Goal: Task Accomplishment & Management: Use online tool/utility

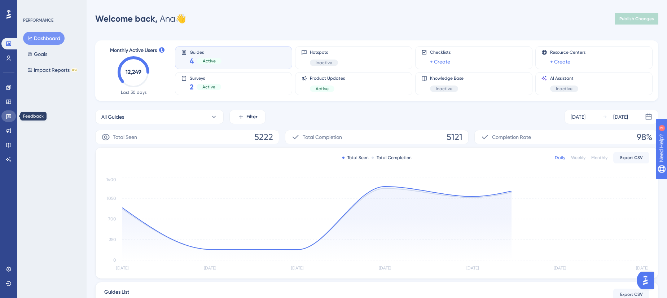
click at [11, 115] on icon at bounding box center [9, 116] width 6 height 6
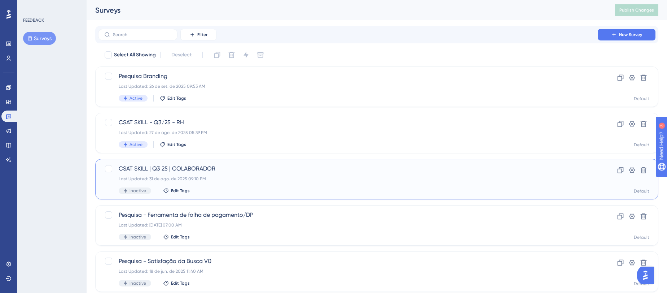
click at [189, 168] on span "CSAT SKILL | Q3 25 | COLABORADOR" at bounding box center [348, 168] width 459 height 9
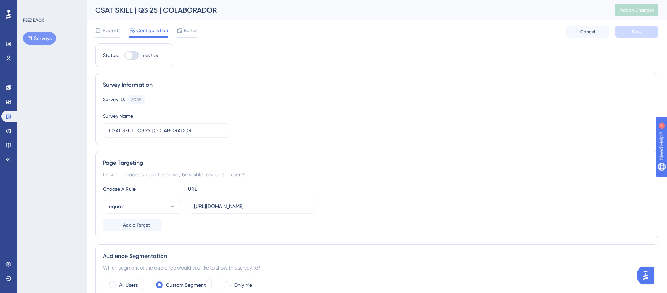
click at [187, 38] on div "Reports Configuration Editor Cancel Save" at bounding box center [376, 31] width 563 height 23
click at [188, 33] on span "Editor" at bounding box center [190, 30] width 13 height 9
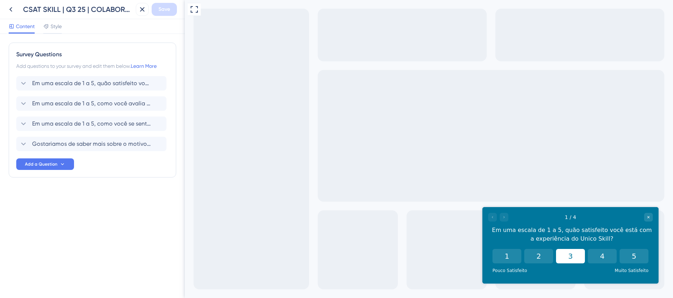
click at [573, 258] on button "3" at bounding box center [570, 256] width 29 height 14
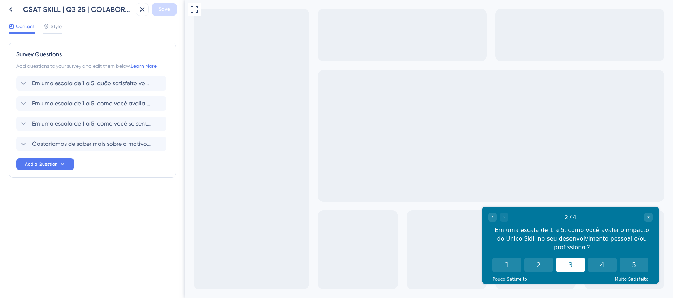
click at [574, 260] on button "3" at bounding box center [570, 265] width 29 height 14
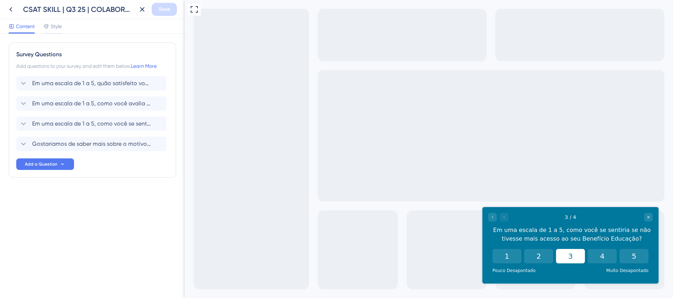
click at [559, 255] on button "3" at bounding box center [570, 256] width 29 height 14
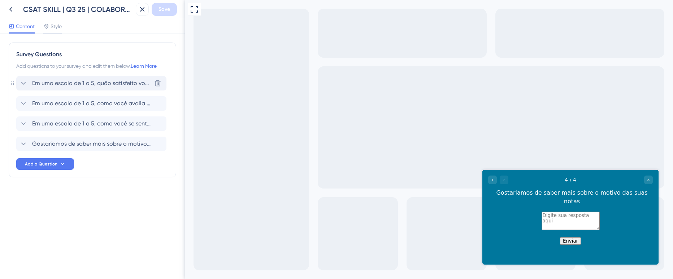
click at [113, 87] on span "Em uma escala de 1 a 5, quão satisfeito você está com a experiência do Unico Sk…" at bounding box center [91, 83] width 119 height 9
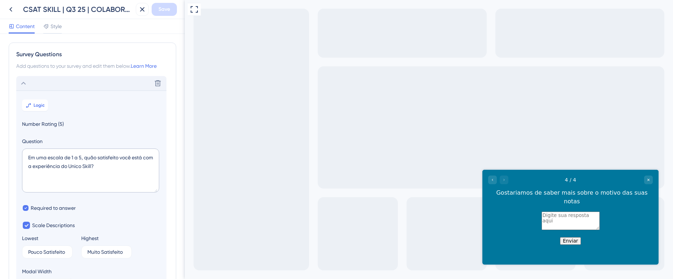
scroll to position [42, 0]
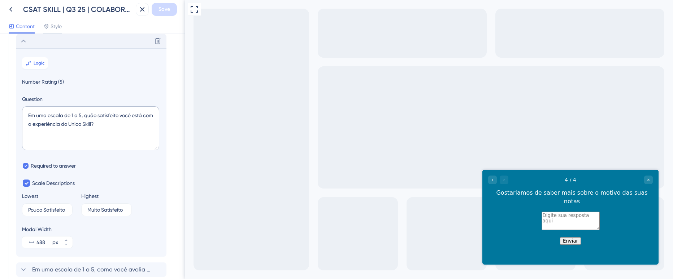
click at [501, 173] on div "4 / 4 Gostariamos de saber mais sobre o motivo das suas notas" at bounding box center [570, 191] width 176 height 42
click at [496, 184] on div "4 / 4 Gostariamos de saber mais sobre o motivo das suas notas" at bounding box center [570, 191] width 176 height 42
click at [494, 183] on div "Go to Question 3" at bounding box center [492, 180] width 9 height 9
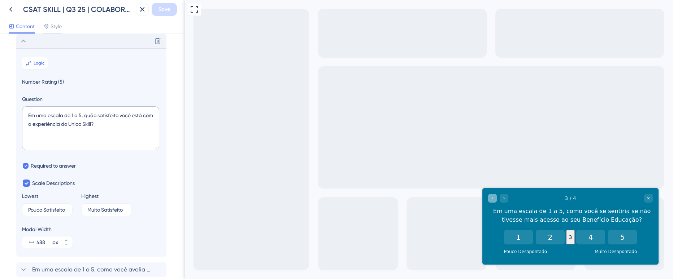
click at [494, 183] on div "Full Screen Preview" at bounding box center [429, 139] width 488 height 279
click at [490, 200] on icon "Go to Question 2" at bounding box center [492, 198] width 4 height 4
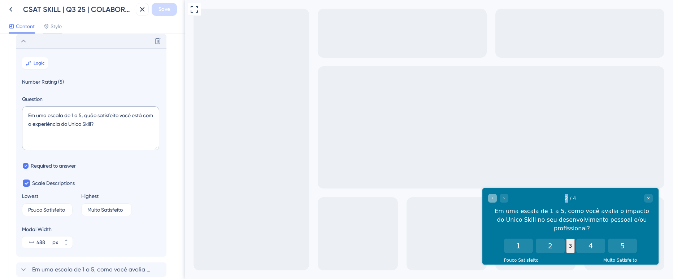
click at [490, 200] on icon "Go to Question 1" at bounding box center [492, 198] width 4 height 4
